Goal: Task Accomplishment & Management: Use online tool/utility

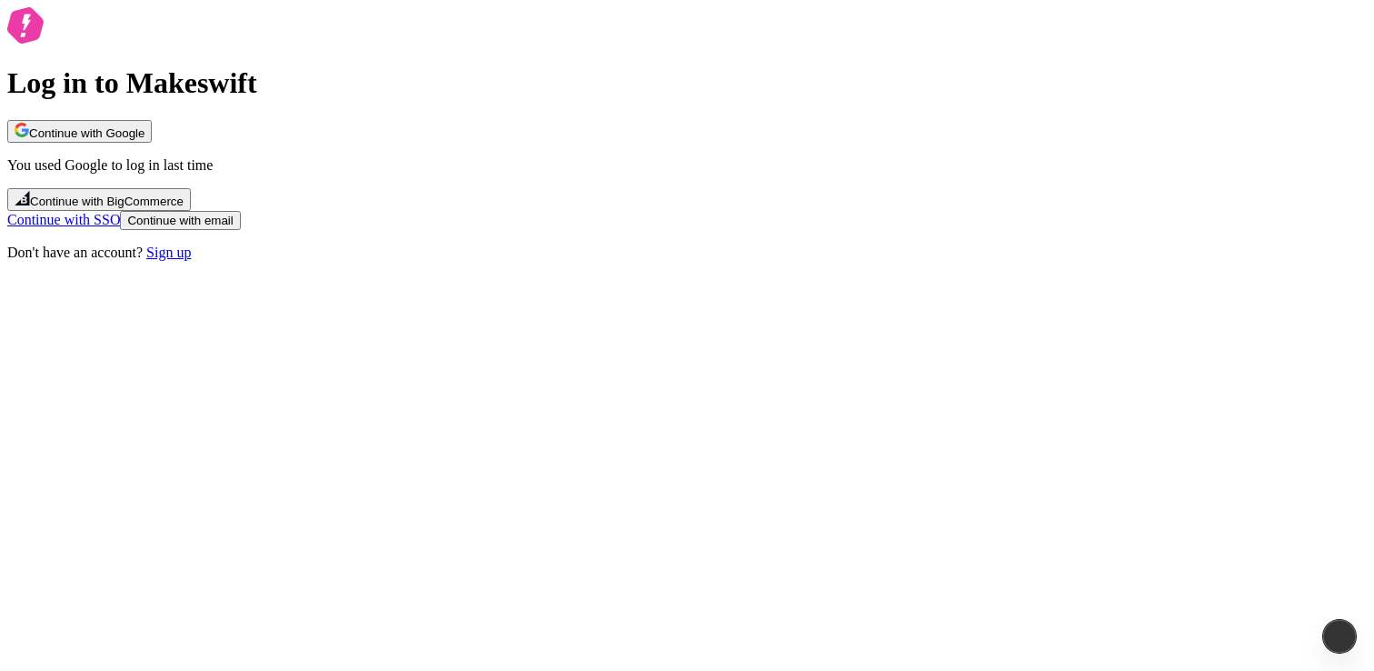
click at [144, 140] on span "Continue with Google" at bounding box center [86, 133] width 115 height 14
